Goal: Task Accomplishment & Management: Complete application form

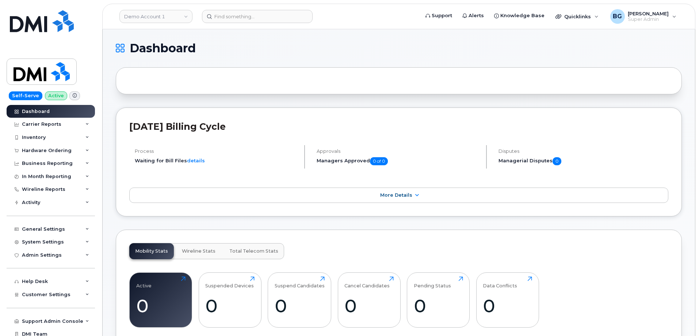
drag, startPoint x: 149, startPoint y: 270, endPoint x: 266, endPoint y: 49, distance: 250.5
click at [266, 49] on h1 "Dashboard" at bounding box center [397, 48] width 562 height 12
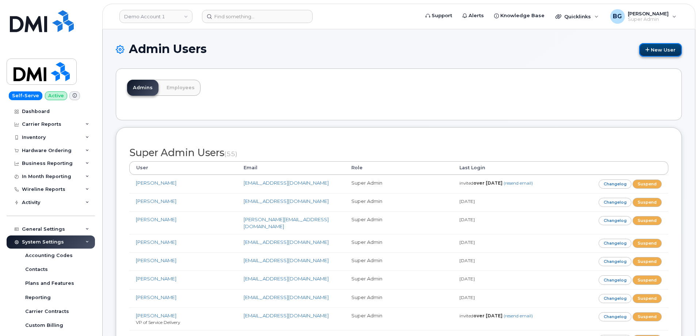
click at [658, 49] on link "New User" at bounding box center [660, 50] width 43 height 14
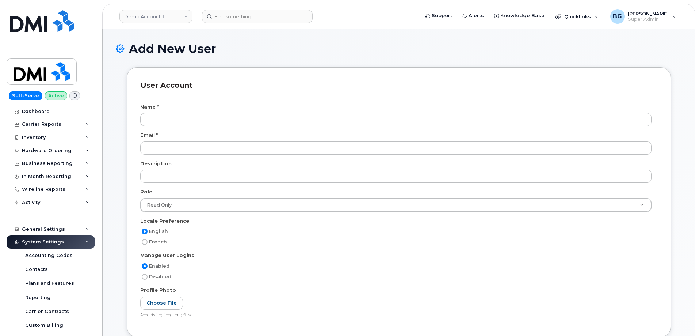
select select
click at [237, 18] on input at bounding box center [257, 16] width 111 height 13
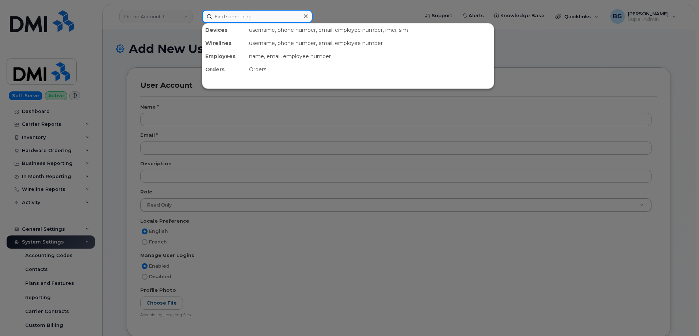
paste input "Soufiane Walid"
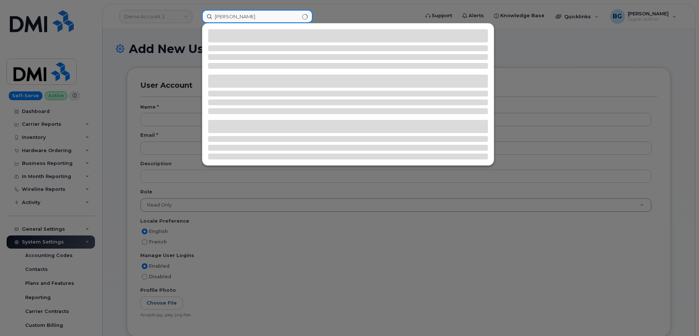
type input "Soufiane Walid"
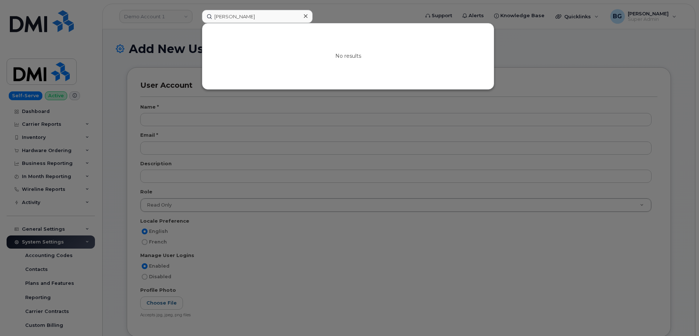
click at [164, 119] on div at bounding box center [349, 168] width 699 height 336
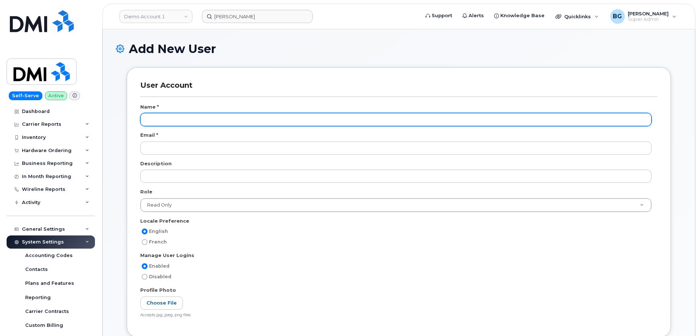
click at [166, 118] on input "text" at bounding box center [395, 119] width 511 height 13
paste input "[PERSON_NAME]"
type input "[PERSON_NAME]"
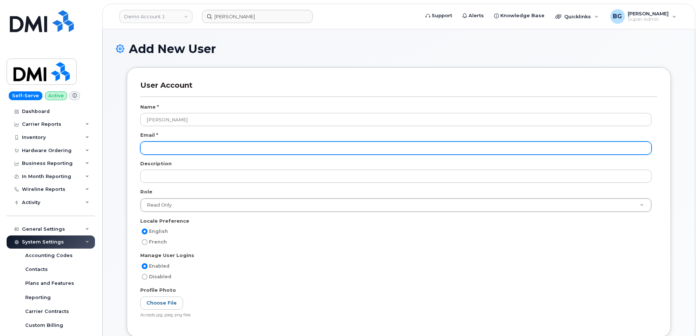
click at [196, 152] on input "email" at bounding box center [395, 147] width 511 height 13
paste input "[EMAIL_ADDRESS][DOMAIN_NAME]"
type input "[EMAIL_ADDRESS][DOMAIN_NAME]"
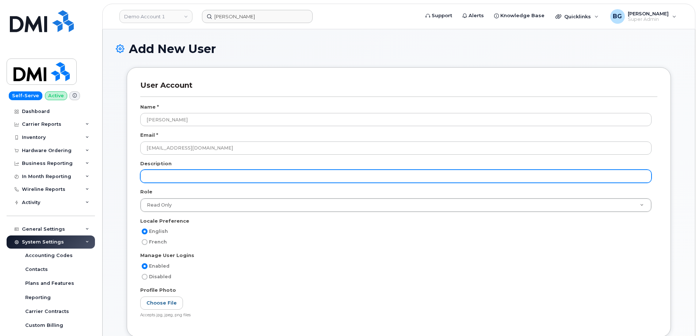
click at [171, 174] on input "text" at bounding box center [395, 175] width 511 height 13
paste input "End User Support Specialist -Tier I"
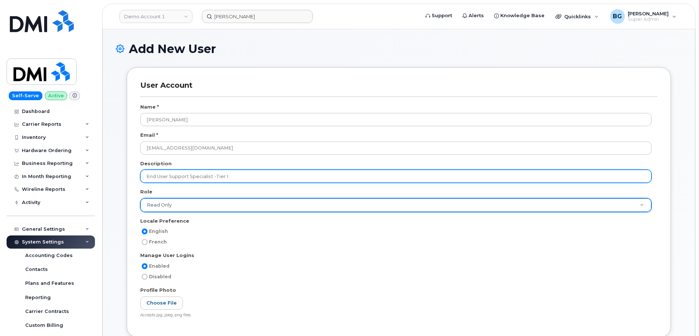
type input "End User Support Specialist -Tier I"
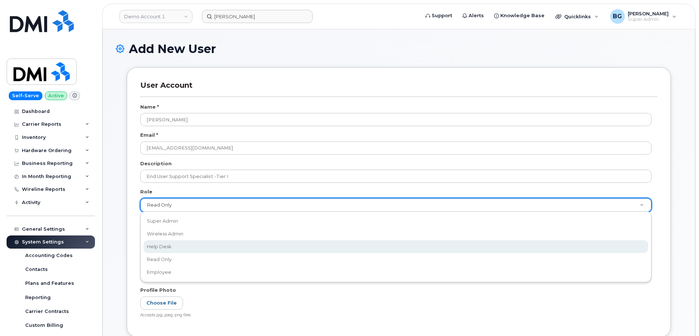
scroll to position [0, 2]
select select "help_desk"
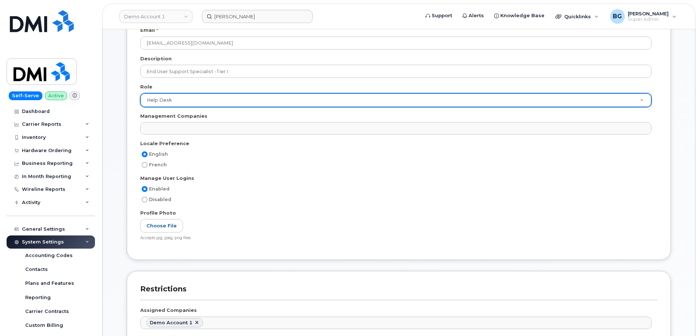
scroll to position [73, 0]
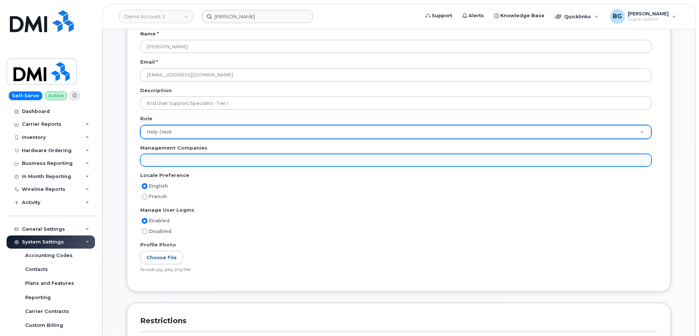
click at [187, 165] on ul at bounding box center [396, 160] width 510 height 12
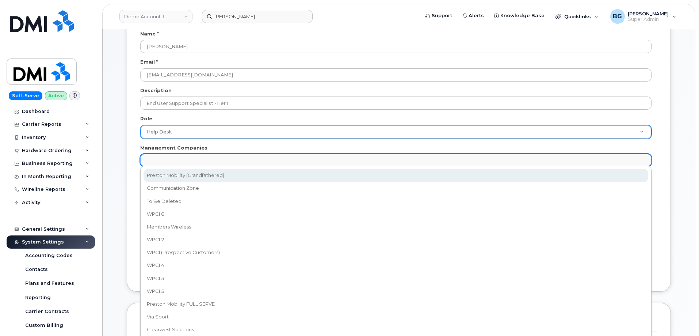
select select "14"
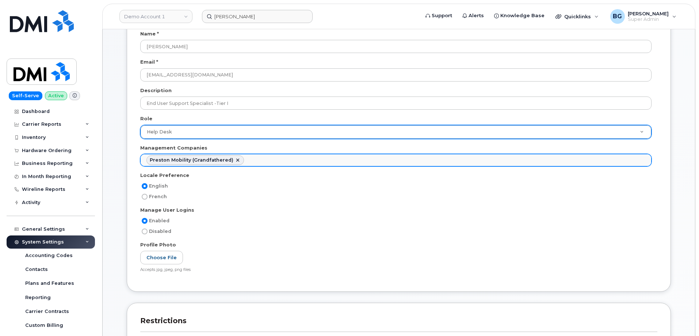
click at [270, 158] on ul "Preston Mobility (Grandfathered)" at bounding box center [396, 160] width 510 height 12
click at [326, 162] on ul "Preston Mobility (Grandfathered) Communication Zone" at bounding box center [396, 160] width 510 height 12
click at [352, 161] on ul "Preston Mobility (Grandfathered) Communication Zone WPCI 6" at bounding box center [396, 160] width 510 height 12
click at [390, 160] on ul "Preston Mobility (Grandfathered) Communication Zone WPCI 6 WPCI 2" at bounding box center [396, 160] width 510 height 12
click at [443, 159] on ul "Preston Mobility (Grandfathered) Communication Zone WPCI 6 WPCI 2 Members Wirel…" at bounding box center [396, 160] width 510 height 12
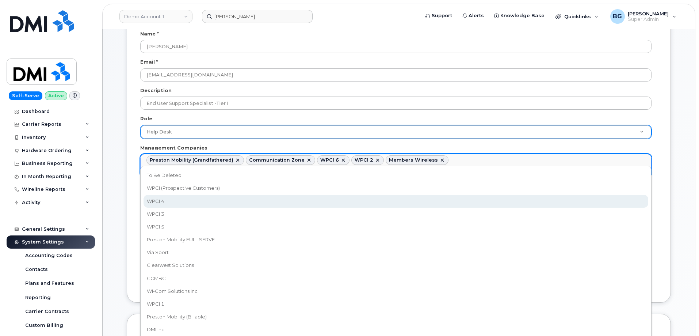
drag, startPoint x: 428, startPoint y: 203, endPoint x: 431, endPoint y: 198, distance: 6.3
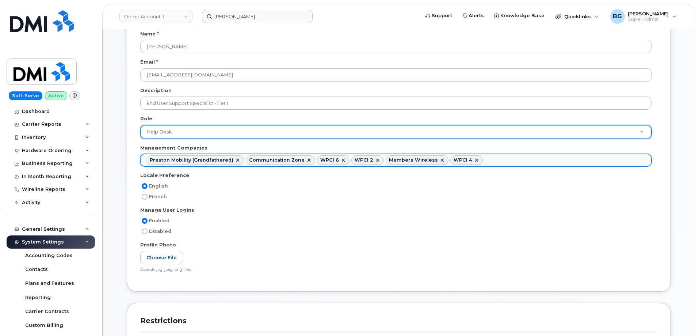
click at [480, 157] on ul "Preston Mobility (Grandfathered) Communication Zone WPCI 6 WPCI 2 Members Wirel…" at bounding box center [396, 160] width 510 height 12
click at [518, 160] on ul "Preston Mobility (Grandfathered) Communication Zone WPCI 6 WPCI 2 Members Wirel…" at bounding box center [396, 160] width 510 height 12
click at [556, 162] on ul "Preston Mobility (Grandfathered) Communication Zone WPCI 6 WPCI 2 Members Wirel…" at bounding box center [396, 160] width 510 height 12
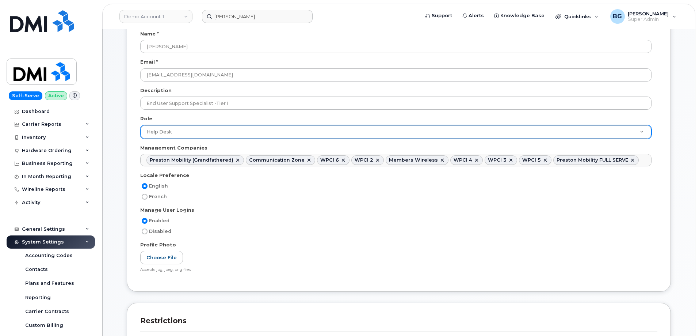
click at [639, 161] on input "text" at bounding box center [642, 159] width 7 height 10
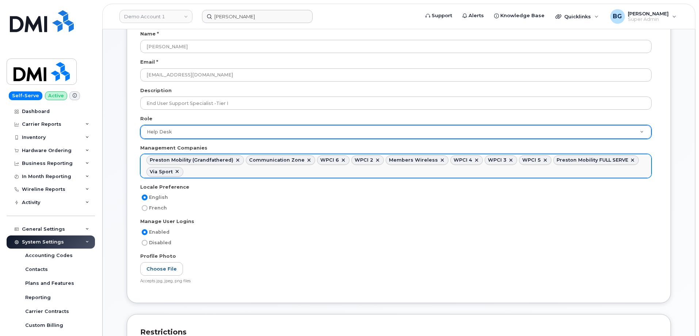
click at [517, 173] on ul "Preston Mobility (Grandfathered) Communication Zone WPCI 6 WPCI 2 Members Wirel…" at bounding box center [396, 165] width 510 height 23
click at [272, 173] on ul "Preston Mobility (Grandfathered) Communication Zone WPCI 6 WPCI 2 Members Wirel…" at bounding box center [396, 165] width 510 height 23
click at [294, 169] on ul "Preston Mobility (Grandfathered) Communication Zone WPCI 6 WPCI 2 Members Wirel…" at bounding box center [396, 165] width 510 height 23
click at [376, 171] on ul "Preston Mobility (Grandfathered) Communication Zone WPCI 6 WPCI 2 Members Wirel…" at bounding box center [396, 165] width 510 height 23
click at [426, 168] on ul "Preston Mobility (Grandfathered) Communication Zone WPCI 6 WPCI 2 Members Wirel…" at bounding box center [396, 165] width 510 height 23
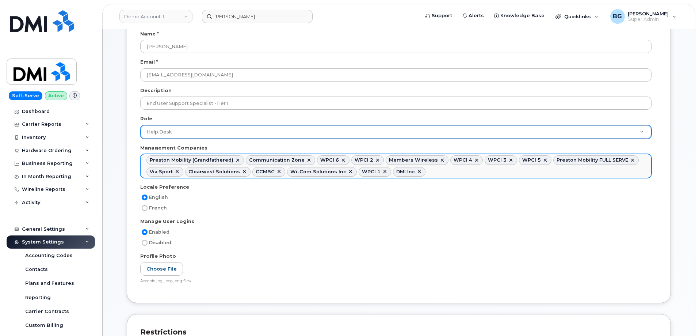
click at [440, 173] on ul "Preston Mobility (Grandfathered) Communication Zone WPCI 6 WPCI 2 Members Wirel…" at bounding box center [396, 165] width 510 height 23
click at [513, 172] on ul "Preston Mobility (Grandfathered) Communication Zone WPCI 6 WPCI 2 Members Wirel…" at bounding box center [396, 165] width 510 height 23
click at [560, 168] on ul "Preston Mobility (Grandfathered) Communication Zone WPCI 6 WPCI 2 Members Wirel…" at bounding box center [396, 165] width 510 height 23
click at [634, 169] on ul "Preston Mobility (Grandfathered) Communication Zone WPCI 6 WPCI 2 Members Wirel…" at bounding box center [396, 165] width 510 height 23
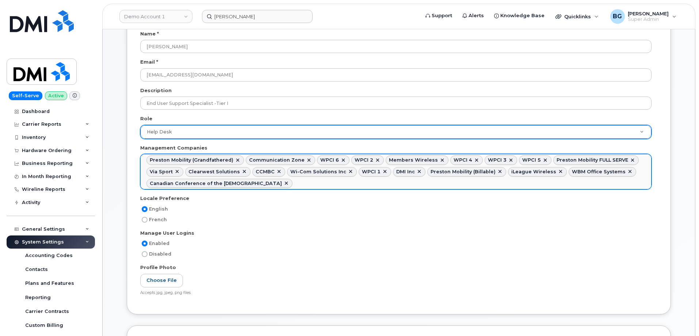
click at [330, 176] on li "Wi-Com Solutions Inc" at bounding box center [322, 171] width 70 height 9
click at [330, 183] on ul "Preston Mobility (Grandfathered) Communication Zone WPCI 6 WPCI 2 Members Wirel…" at bounding box center [396, 171] width 510 height 35
click at [390, 185] on ul "Preston Mobility (Grandfathered) Communication Zone WPCI 6 WPCI 2 Members Wirel…" at bounding box center [396, 171] width 510 height 35
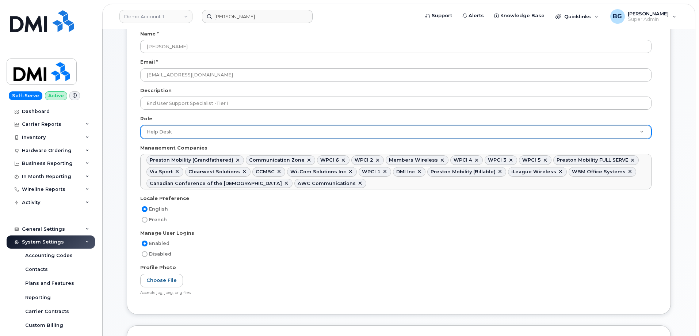
click at [432, 232] on div "Manage User Logins" at bounding box center [398, 234] width 517 height 10
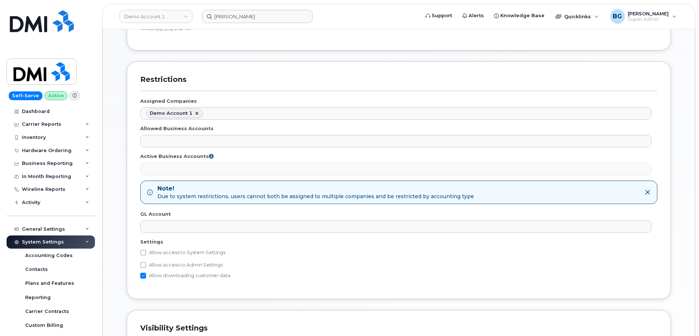
scroll to position [438, 0]
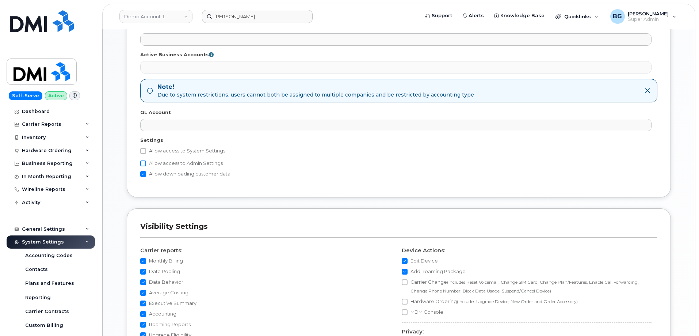
click at [146, 161] on input "Allow access to Admin Settings" at bounding box center [143, 163] width 6 height 6
checkbox input "true"
click at [148, 151] on label "Allow access to System Settings" at bounding box center [182, 150] width 85 height 9
click at [146, 151] on input "Allow access to System Settings" at bounding box center [143, 151] width 6 height 6
checkbox input "true"
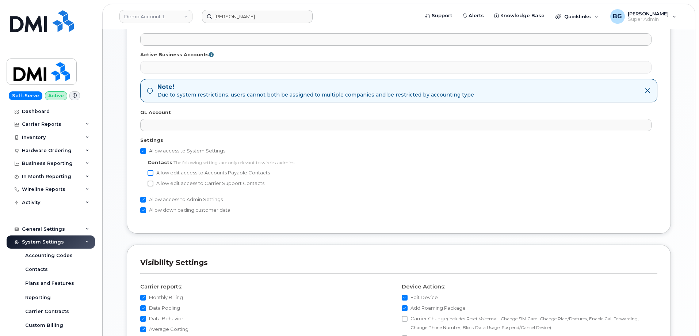
click at [152, 172] on input "Allow edit access to Accounts Payable Contacts" at bounding box center [151, 173] width 6 height 6
checkbox input "true"
click at [148, 185] on input "Allow edit access to Carrier Support Contacts" at bounding box center [151, 183] width 6 height 6
checkbox input "true"
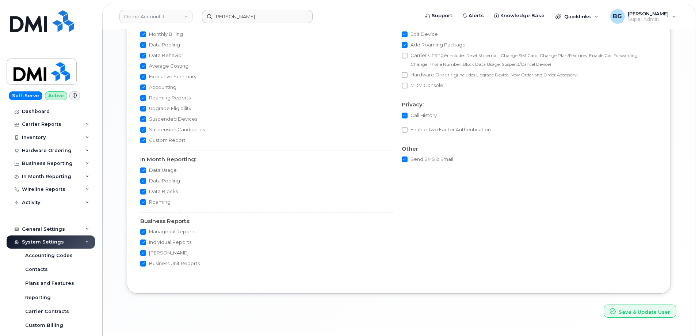
scroll to position [719, 0]
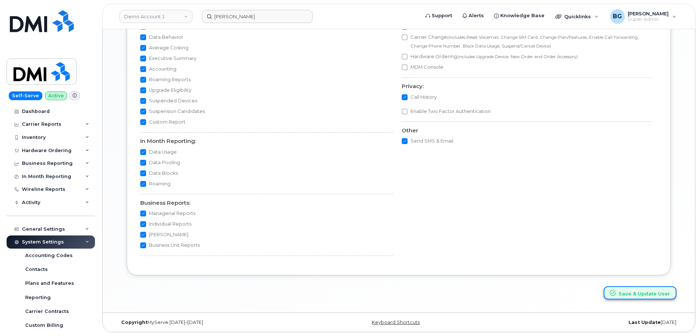
click at [643, 292] on button "Save & Update User" at bounding box center [640, 293] width 73 height 14
